Goal: Find specific page/section: Find specific page/section

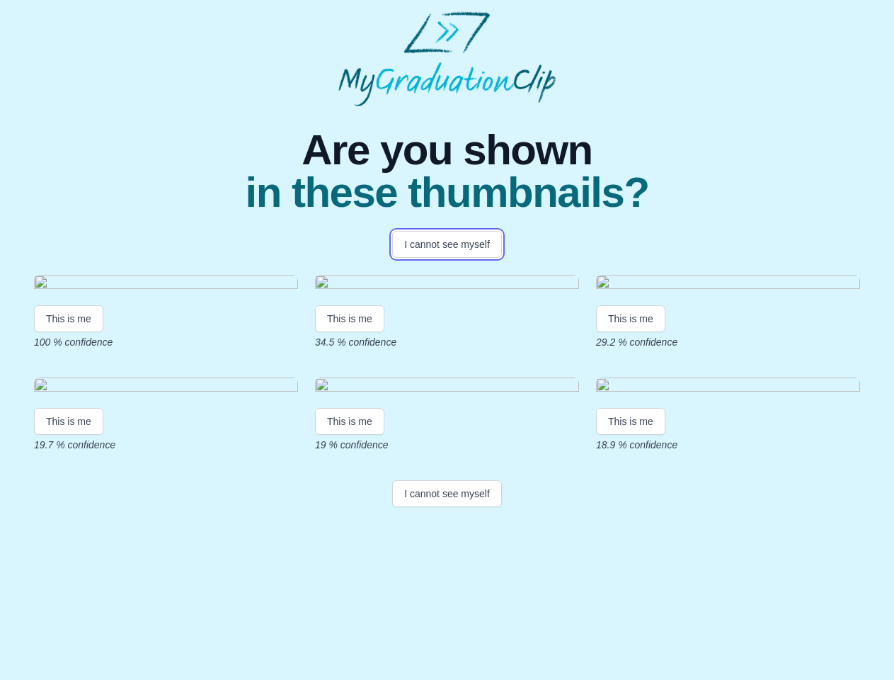
click at [447, 244] on button "I cannot see myself" at bounding box center [447, 244] width 110 height 27
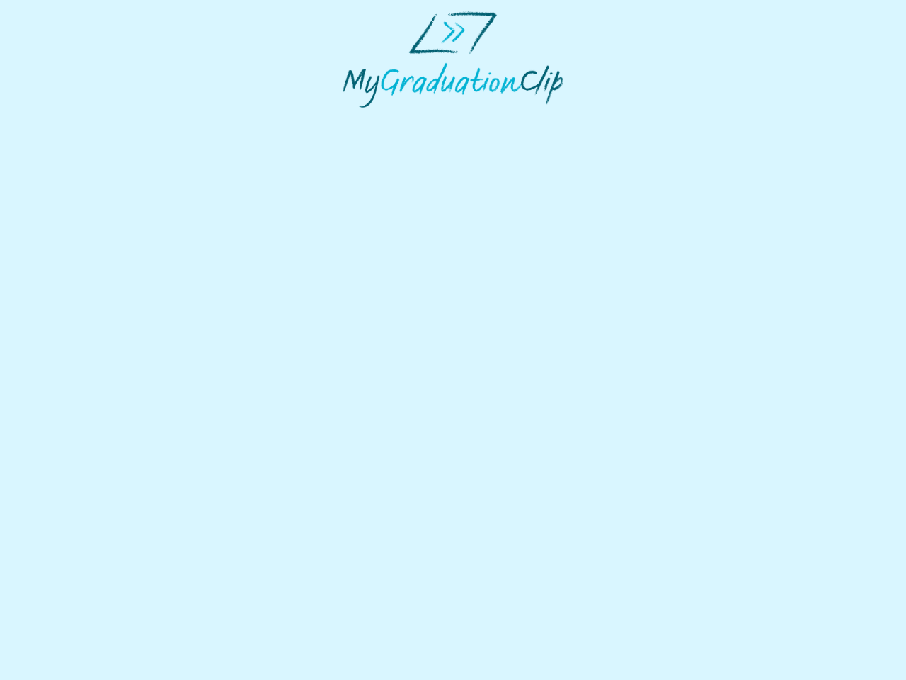
click at [69, 119] on html at bounding box center [453, 59] width 906 height 119
click at [352, 119] on html at bounding box center [453, 59] width 906 height 119
click at [635, 119] on html at bounding box center [453, 59] width 906 height 119
click at [69, 119] on html at bounding box center [453, 59] width 906 height 119
click at [352, 119] on html at bounding box center [453, 59] width 906 height 119
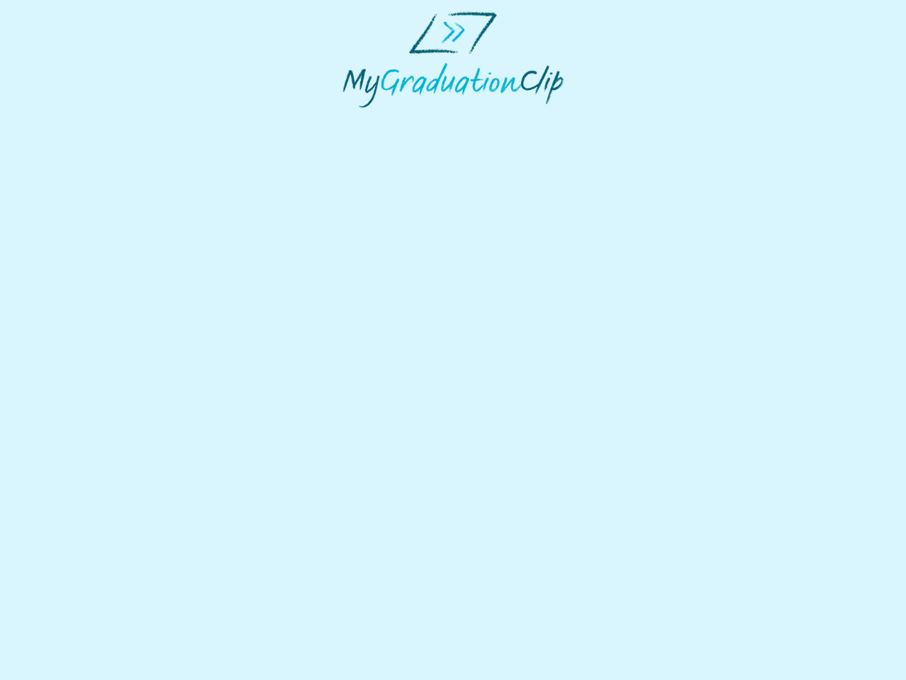
click at [635, 119] on html at bounding box center [453, 59] width 906 height 119
